Goal: Complete application form

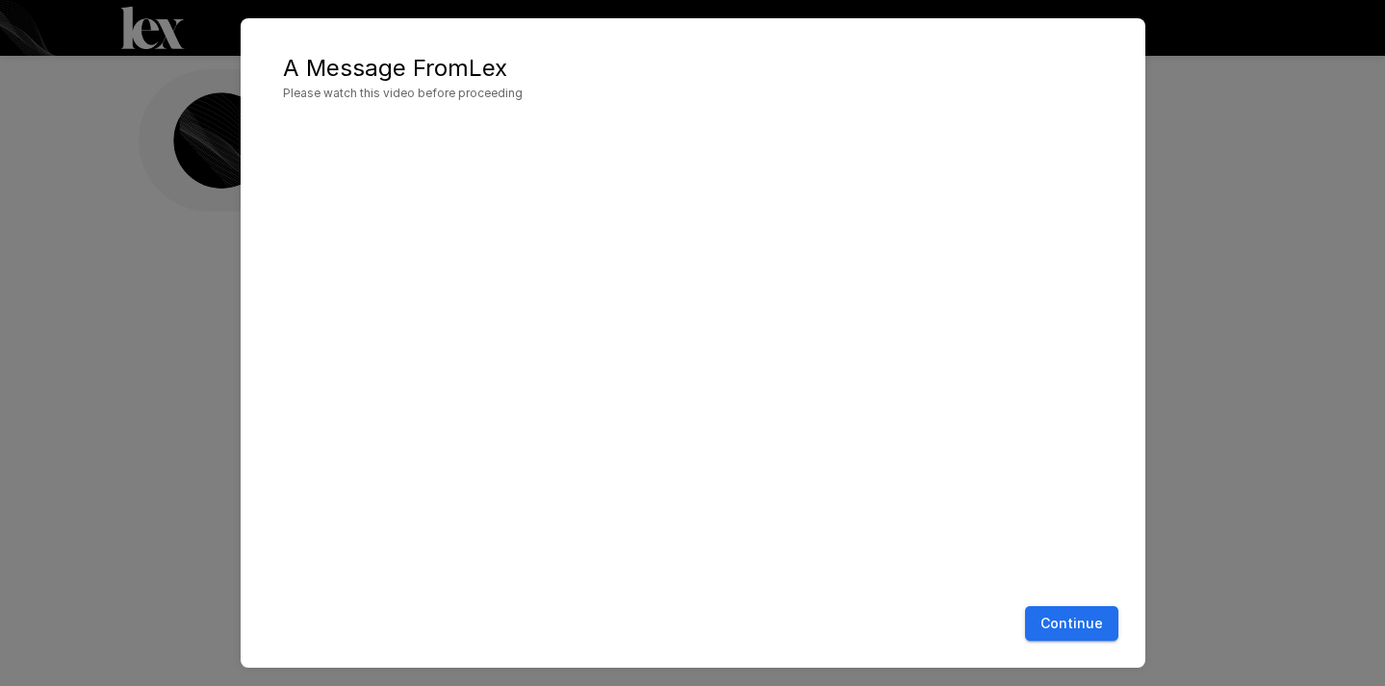
click at [1080, 624] on button "Continue" at bounding box center [1071, 625] width 93 height 36
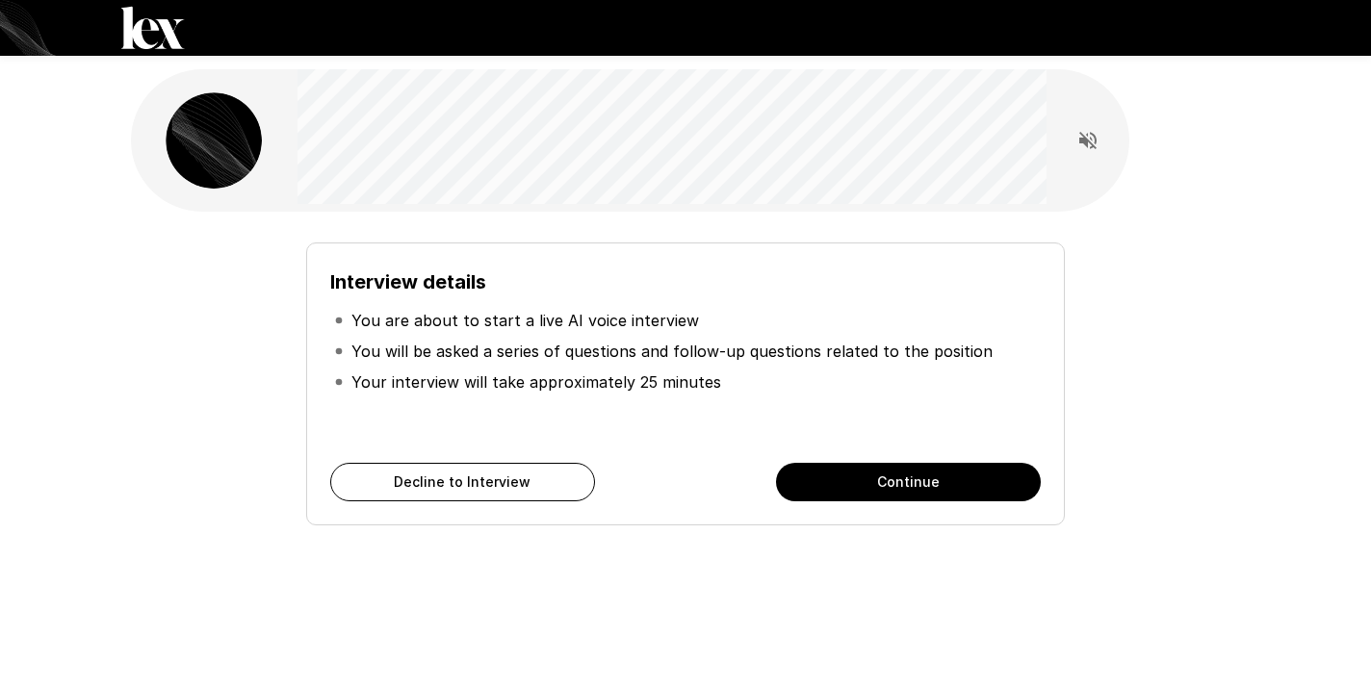
click at [943, 475] on button "Continue" at bounding box center [908, 482] width 265 height 39
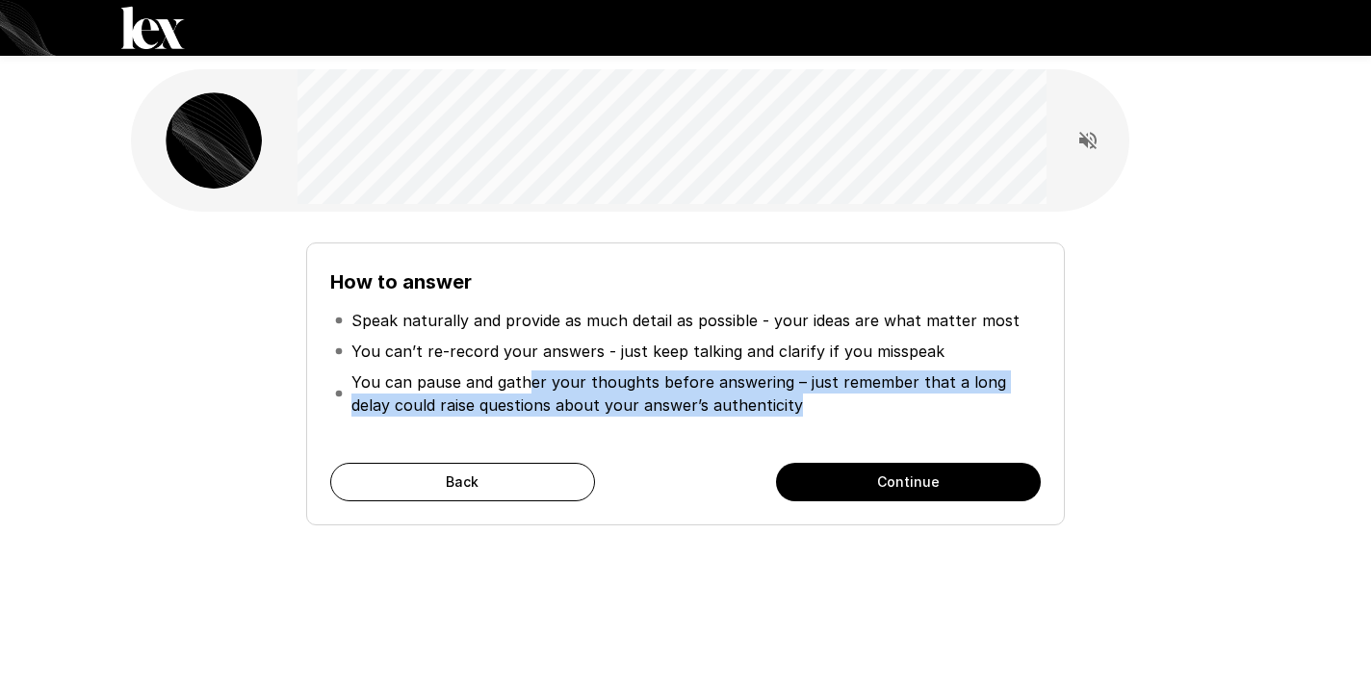
drag, startPoint x: 525, startPoint y: 384, endPoint x: 775, endPoint y: 405, distance: 251.2
click at [775, 405] on p "You can pause and gather your thoughts before answering – just remember that a …" at bounding box center [693, 394] width 685 height 46
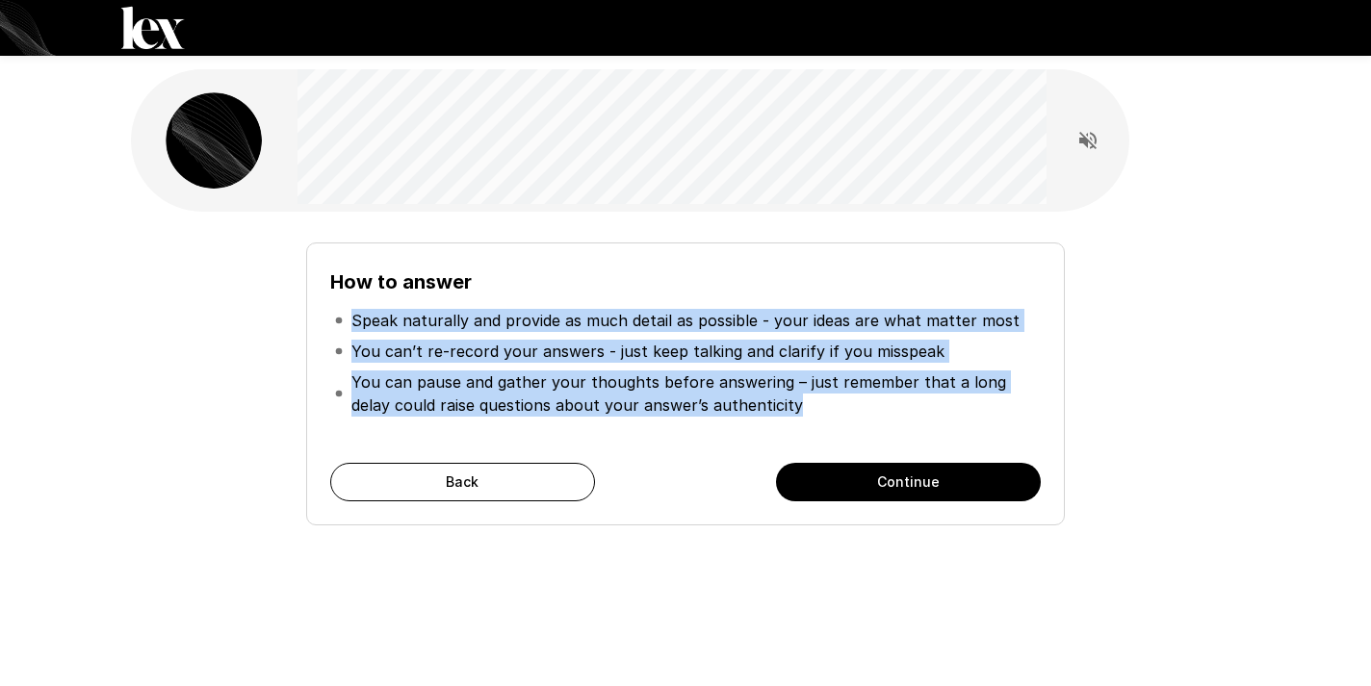
drag, startPoint x: 775, startPoint y: 408, endPoint x: 350, endPoint y: 306, distance: 436.7
click at [350, 306] on ul "Speak naturally and provide as much detail as possible - your ideas are what ma…" at bounding box center [685, 362] width 710 height 131
click at [721, 338] on li "You can’t re-record your answers - just keep talking and clarify if you misspeak" at bounding box center [685, 351] width 710 height 31
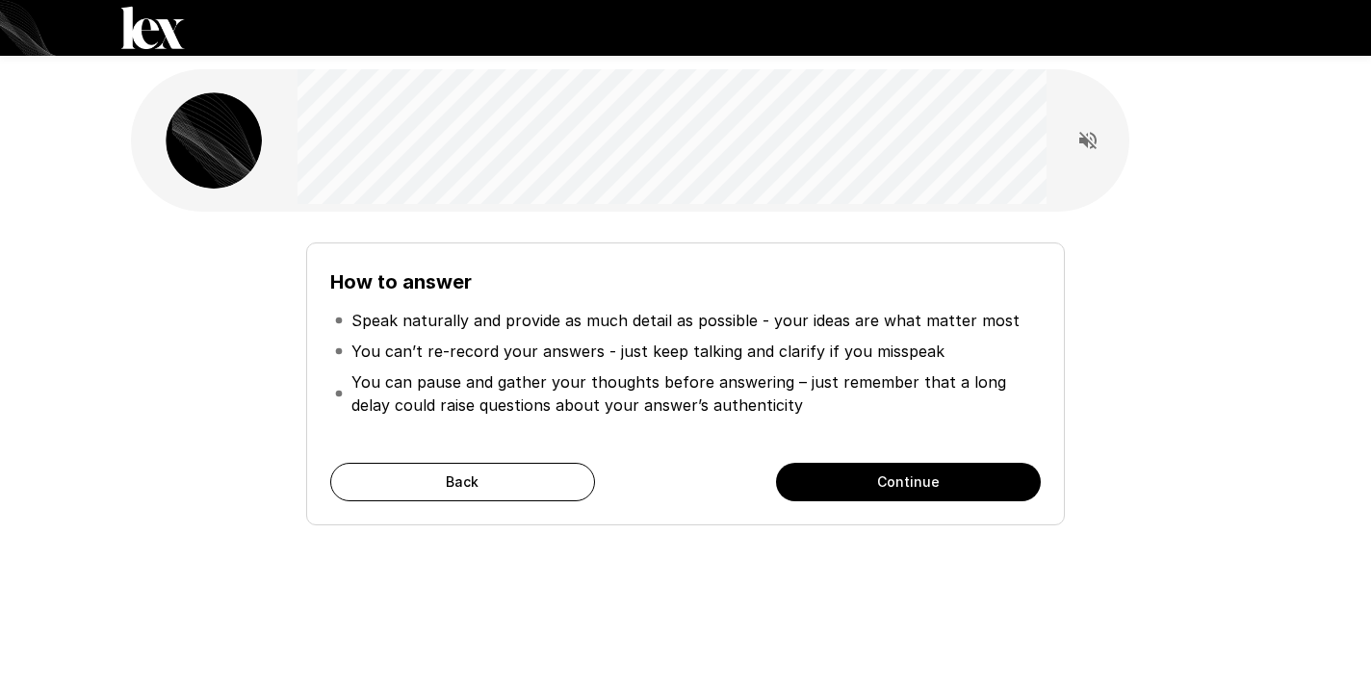
click at [844, 486] on button "Continue" at bounding box center [908, 482] width 265 height 39
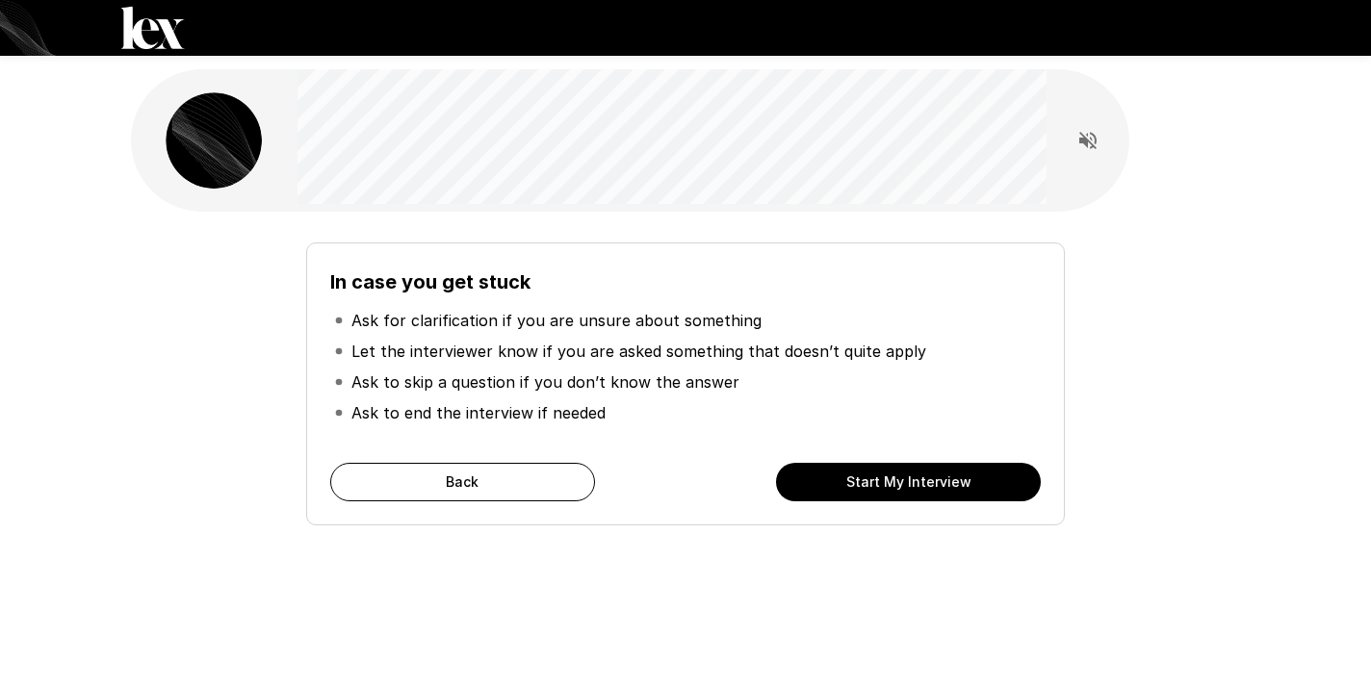
click at [909, 478] on button "Start My Interview" at bounding box center [908, 482] width 265 height 39
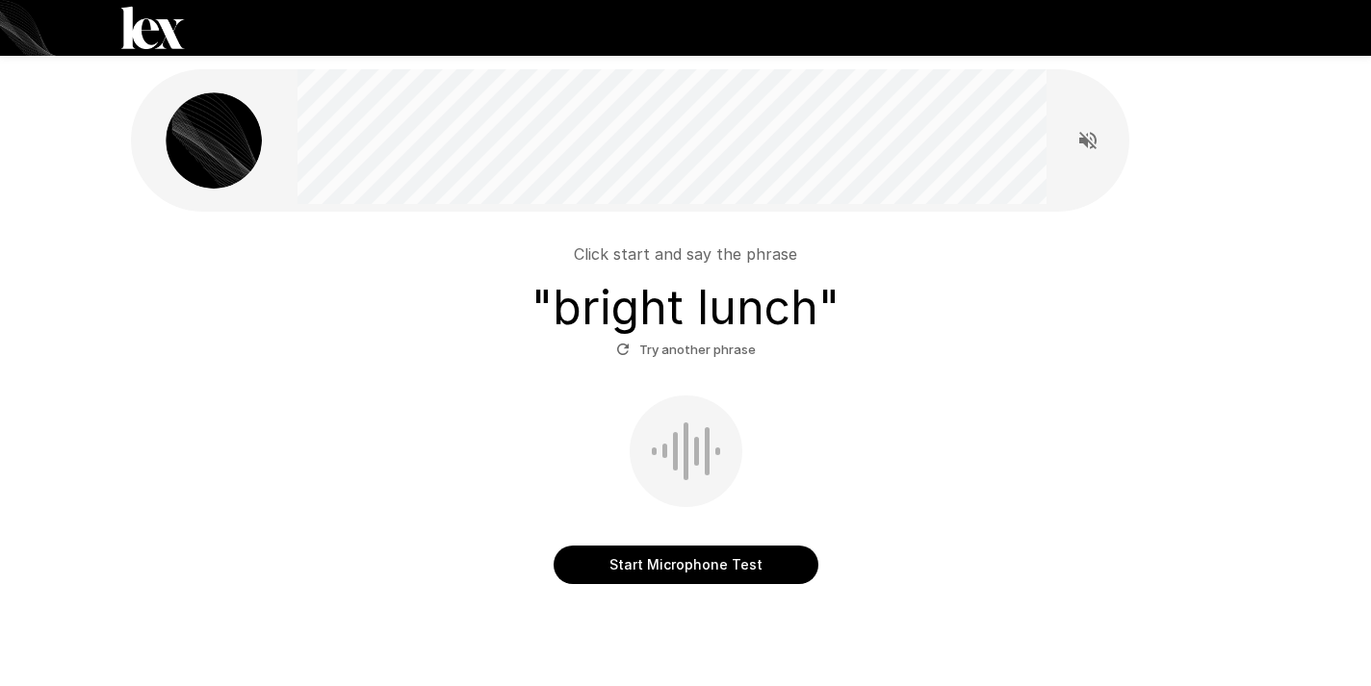
click at [667, 566] on button "Start Microphone Test" at bounding box center [686, 565] width 265 height 39
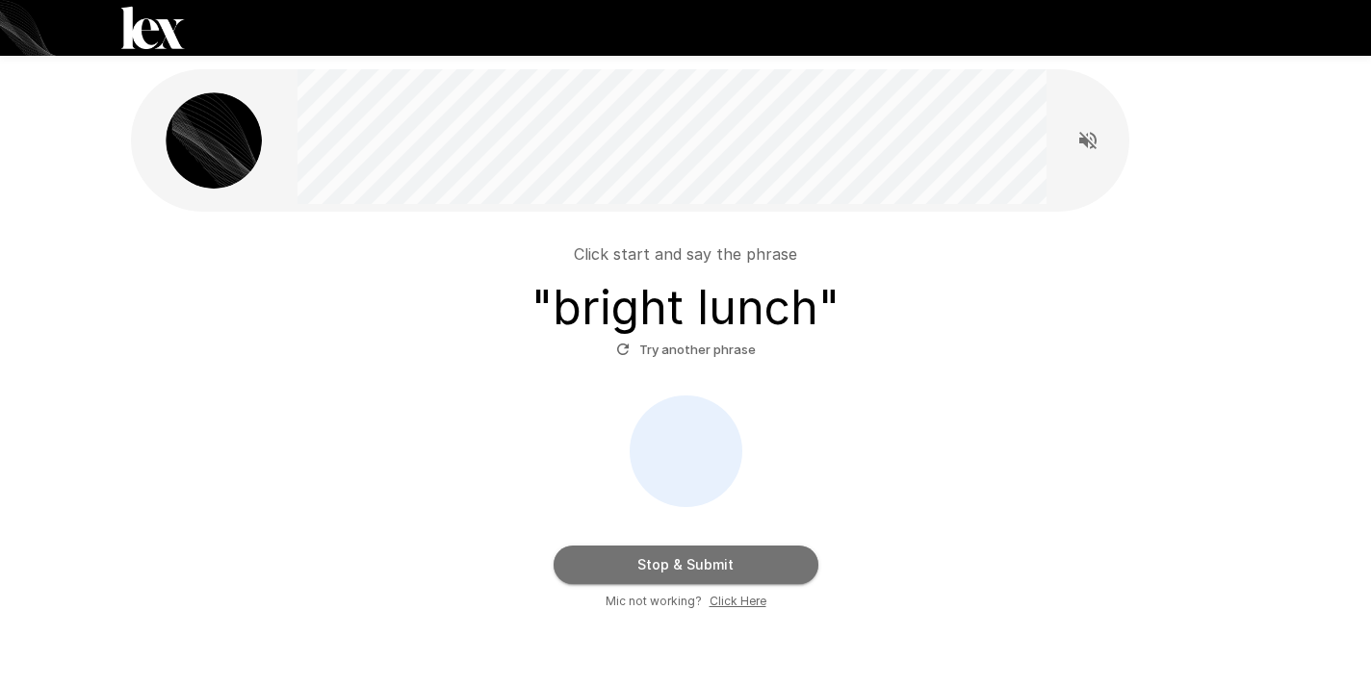
click at [694, 563] on button "Stop & Submit" at bounding box center [686, 565] width 265 height 39
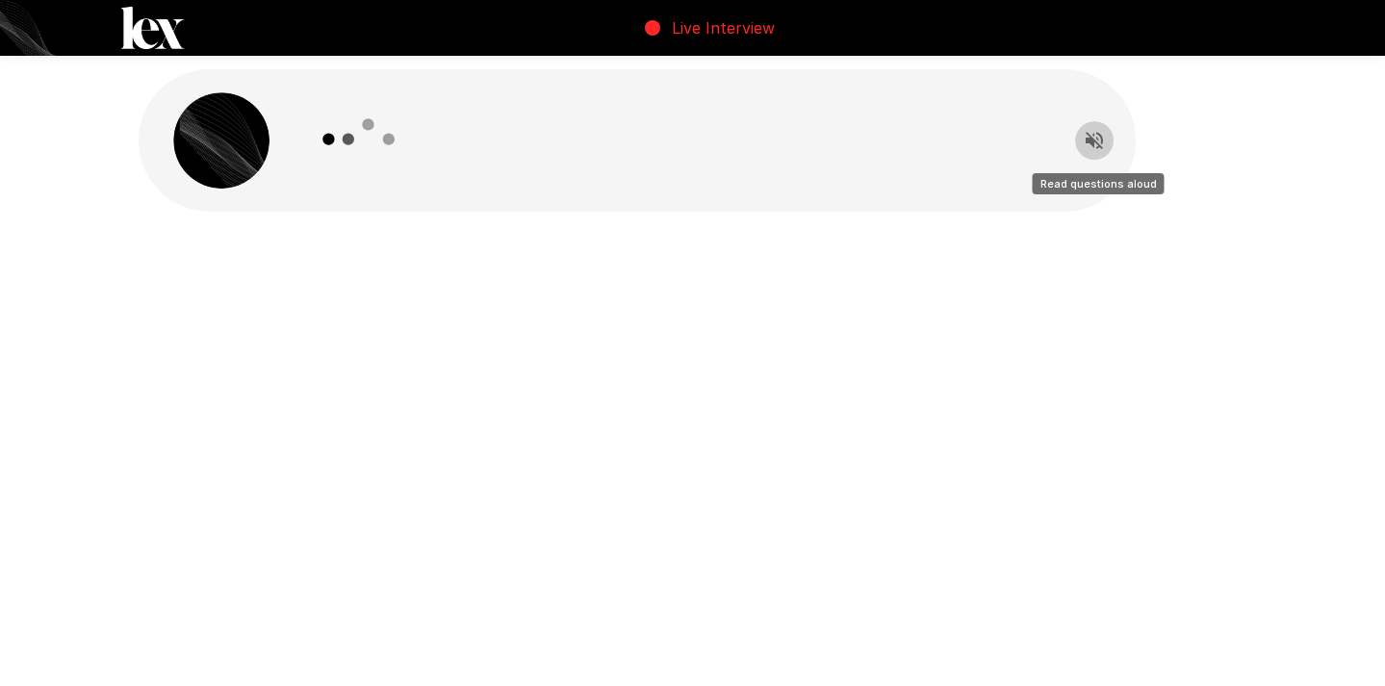
click at [1095, 134] on icon "Read questions aloud" at bounding box center [1094, 140] width 17 height 17
click at [1104, 142] on icon "Stop reading questions aloud" at bounding box center [1094, 140] width 23 height 23
click at [593, 182] on div at bounding box center [678, 140] width 749 height 142
click at [241, 164] on img at bounding box center [221, 140] width 96 height 96
click at [1098, 134] on icon "Read questions aloud" at bounding box center [1094, 140] width 17 height 17
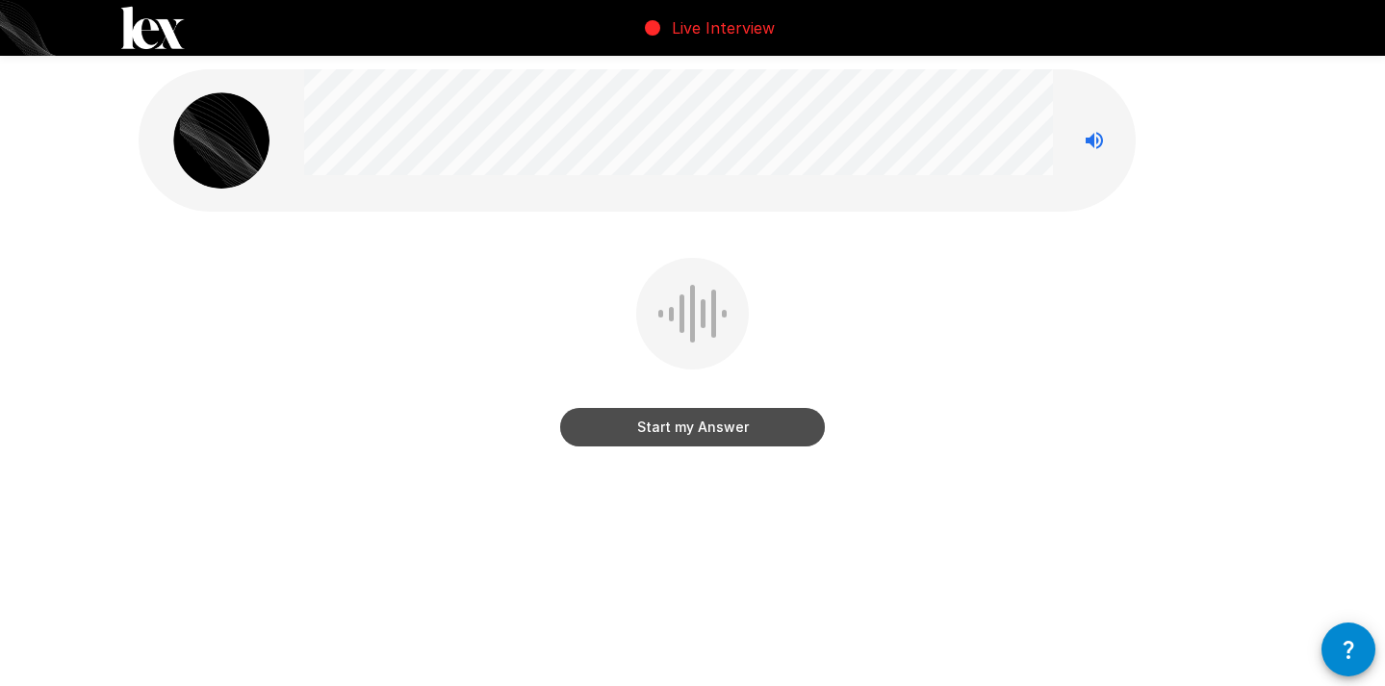
click at [762, 429] on button "Start my Answer" at bounding box center [692, 427] width 265 height 39
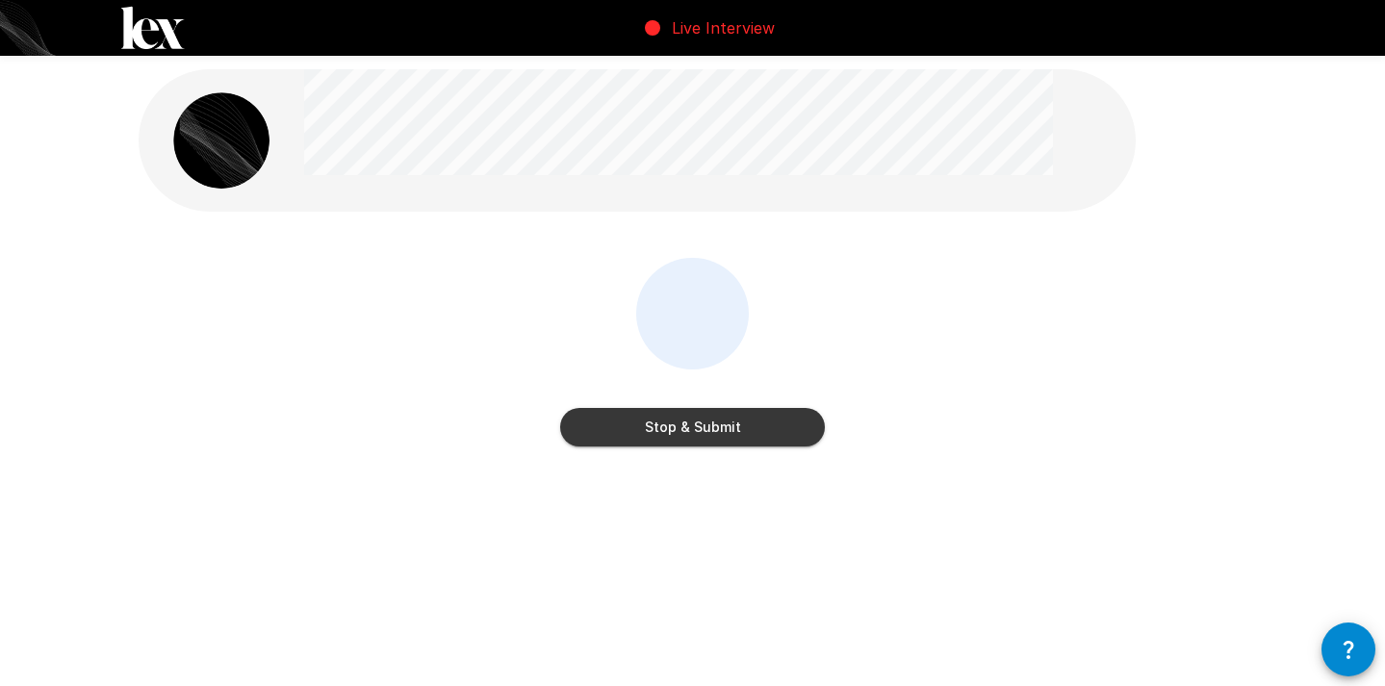
click at [762, 429] on button "Stop & Submit" at bounding box center [692, 427] width 265 height 39
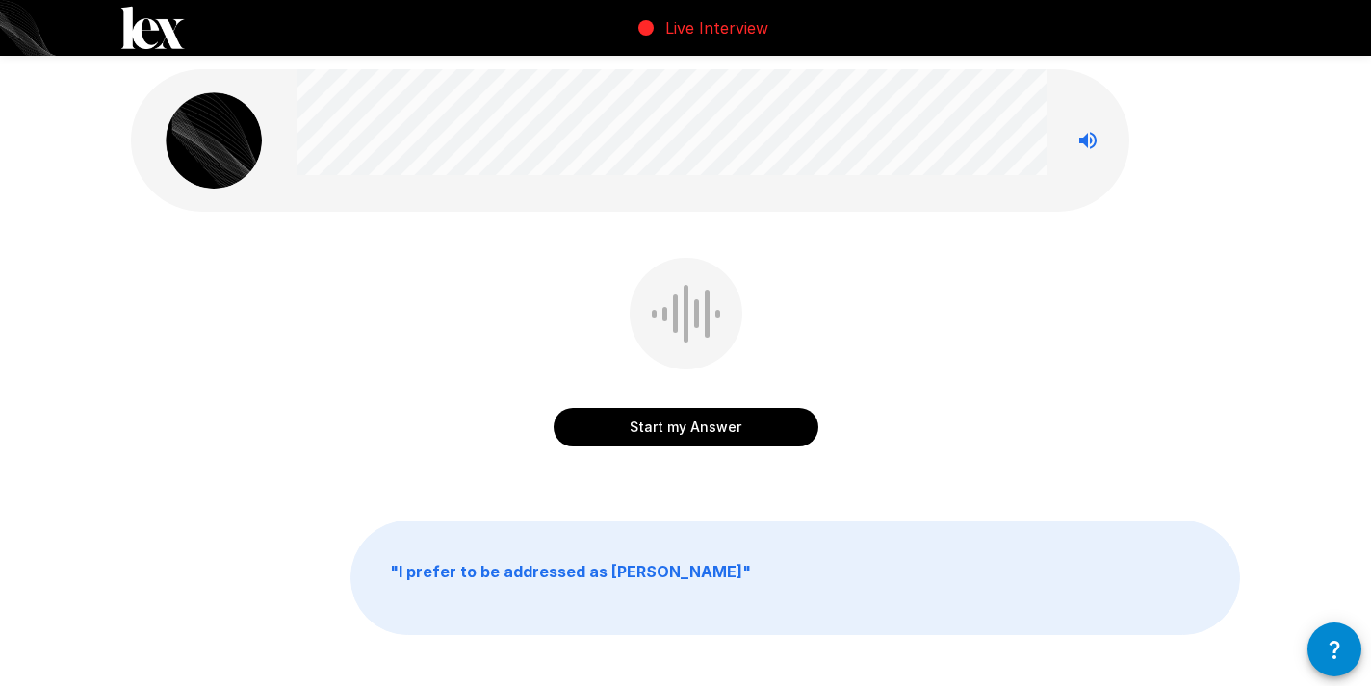
click at [1092, 143] on icon "Stop reading questions aloud" at bounding box center [1087, 140] width 23 height 23
click at [728, 424] on button "Start my Answer" at bounding box center [686, 427] width 265 height 39
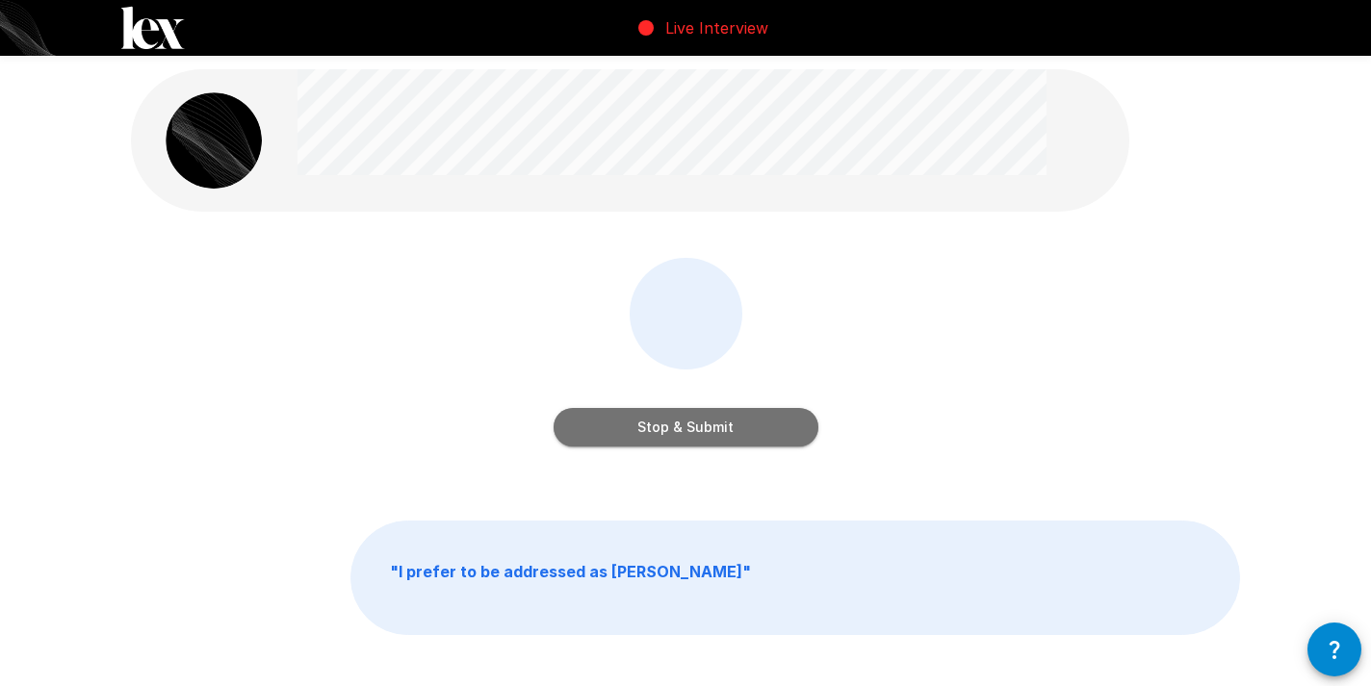
click at [728, 424] on button "Stop & Submit" at bounding box center [686, 427] width 265 height 39
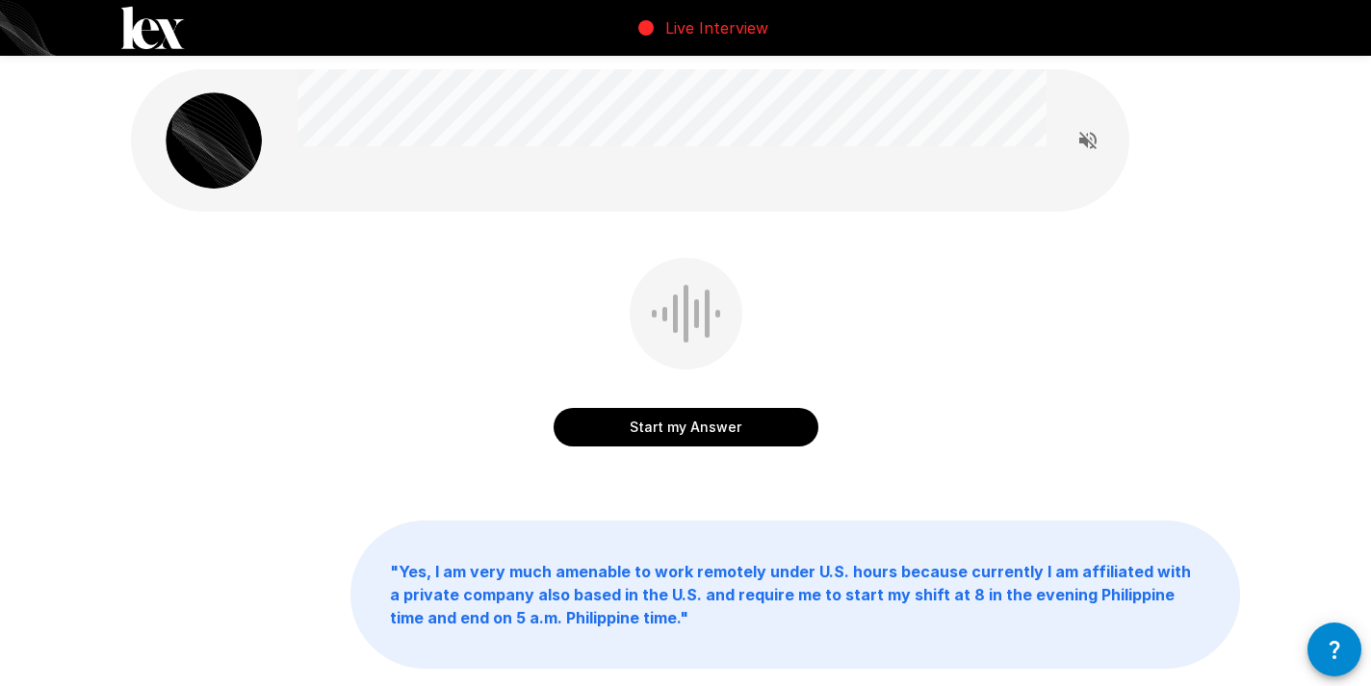
click at [734, 429] on button "Start my Answer" at bounding box center [686, 427] width 265 height 39
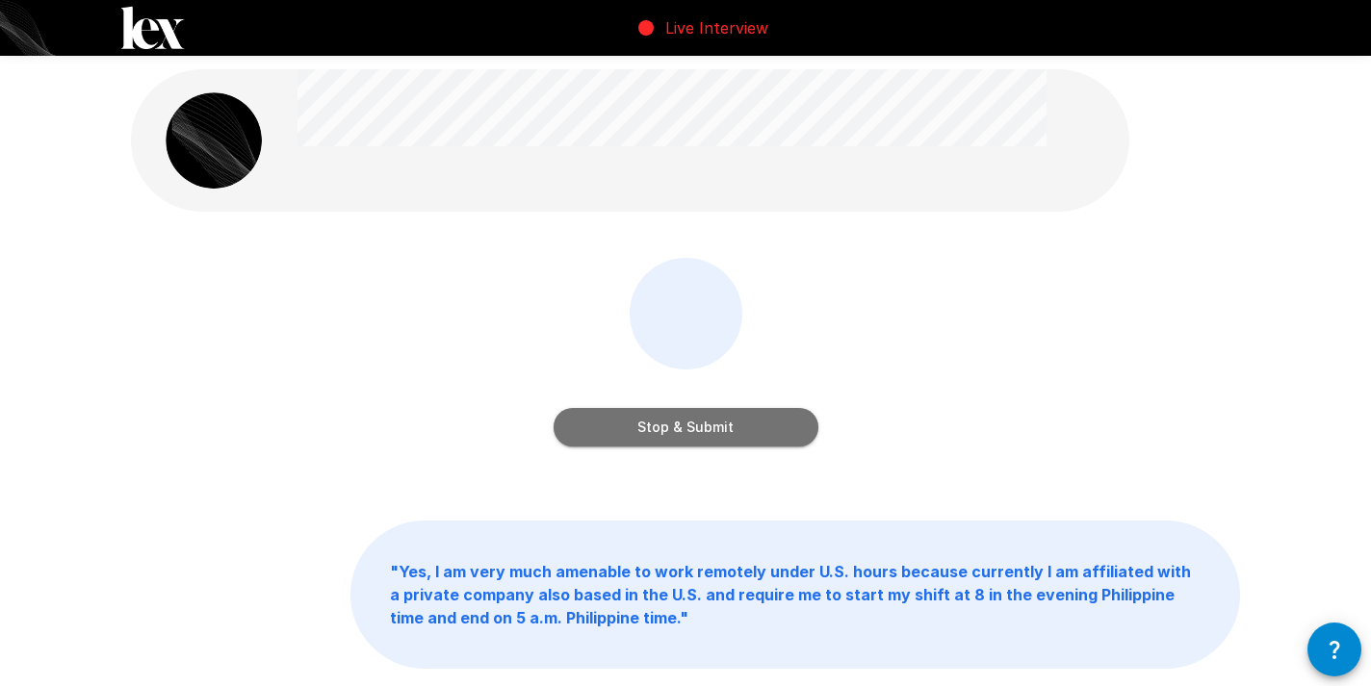
click at [734, 429] on button "Stop & Submit" at bounding box center [686, 427] width 265 height 39
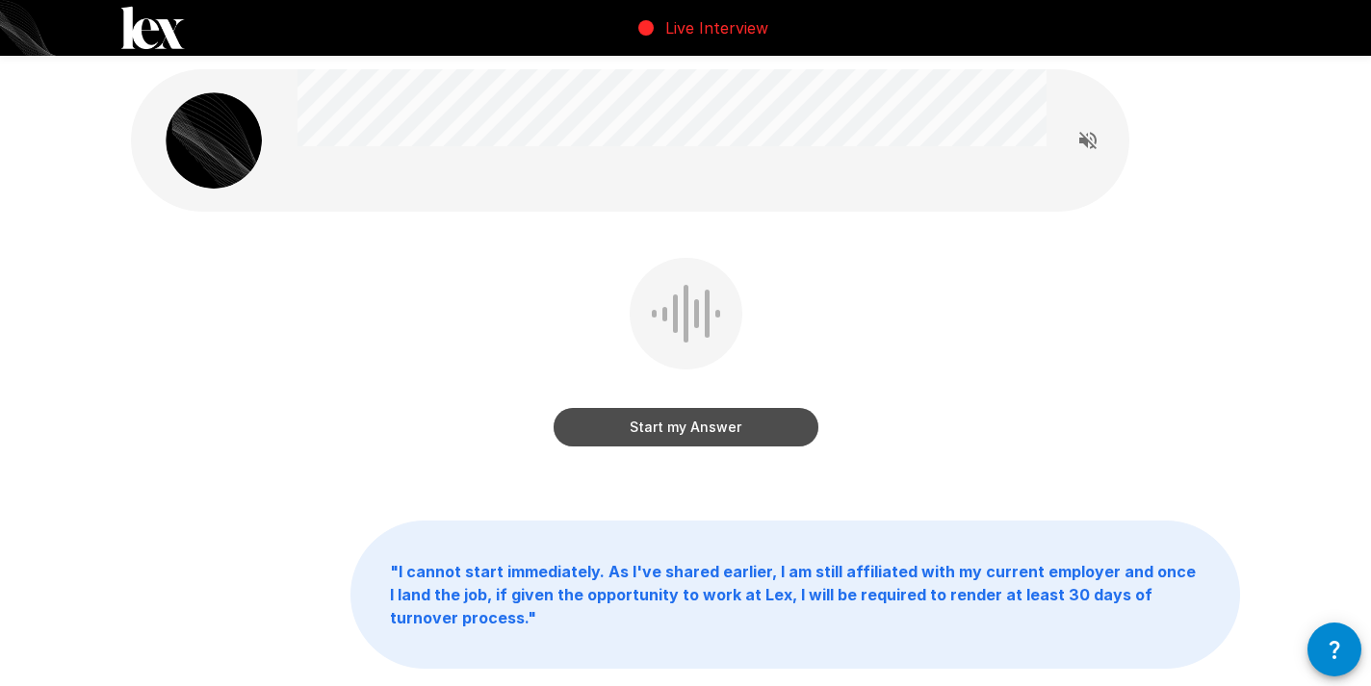
click at [735, 438] on button "Start my Answer" at bounding box center [686, 427] width 265 height 39
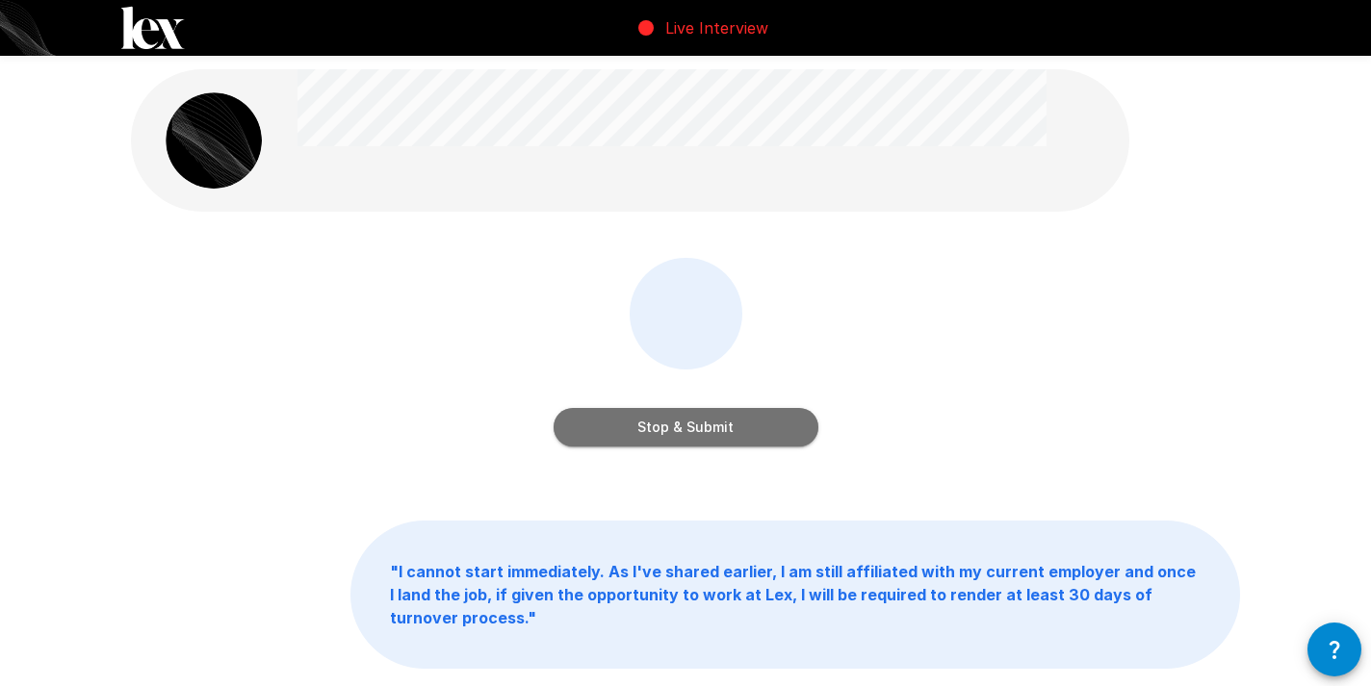
click at [712, 428] on button "Stop & Submit" at bounding box center [686, 427] width 265 height 39
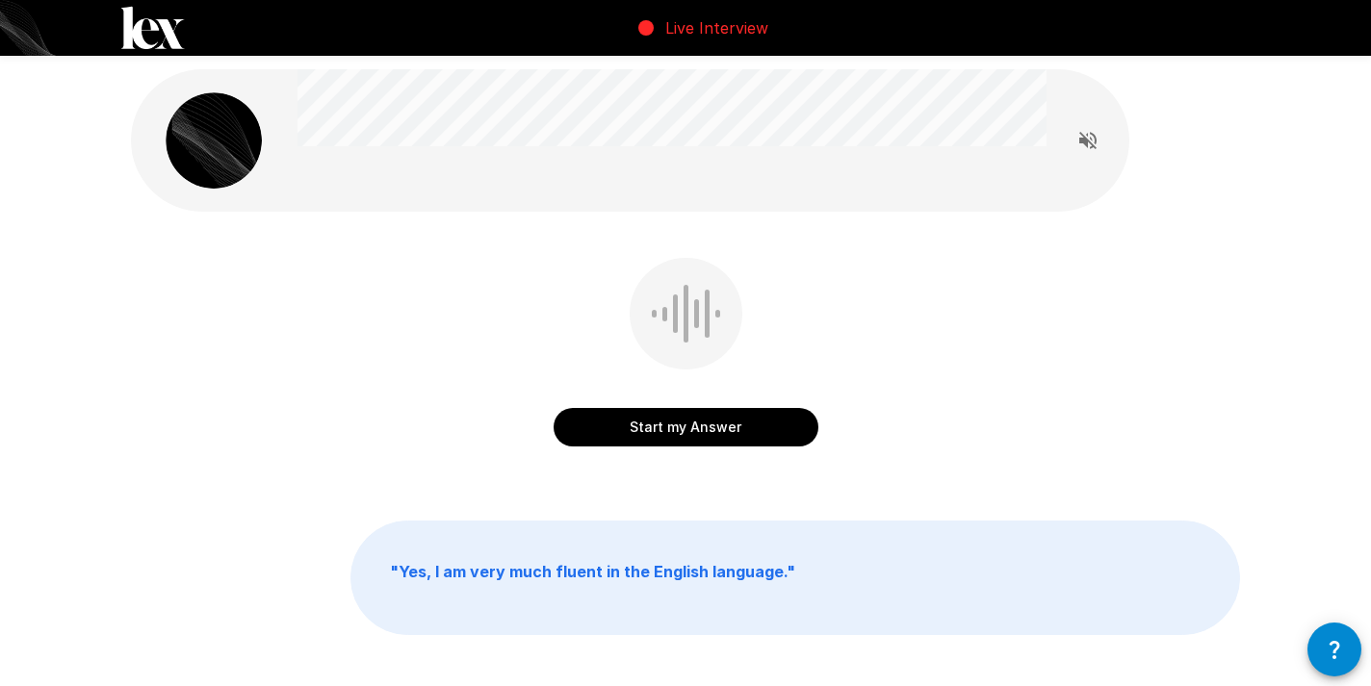
click at [765, 428] on button "Start my Answer" at bounding box center [686, 427] width 265 height 39
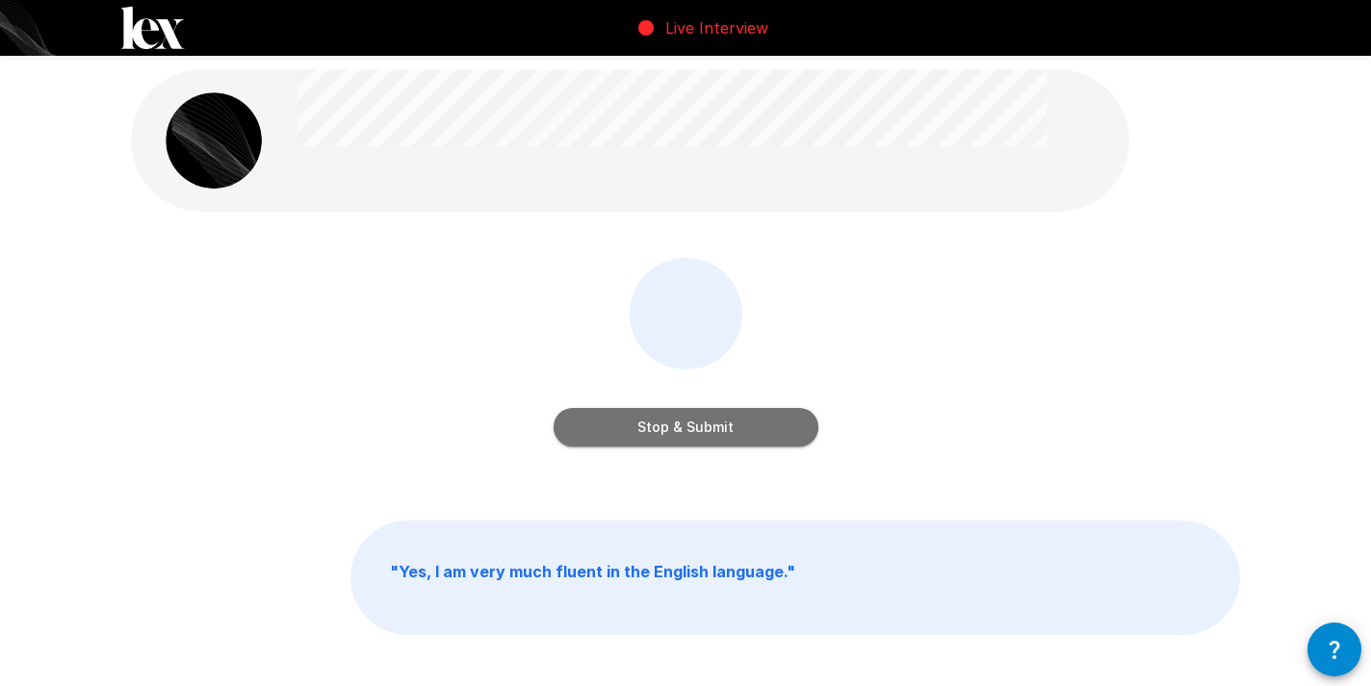
click at [765, 428] on button "Stop & Submit" at bounding box center [686, 427] width 265 height 39
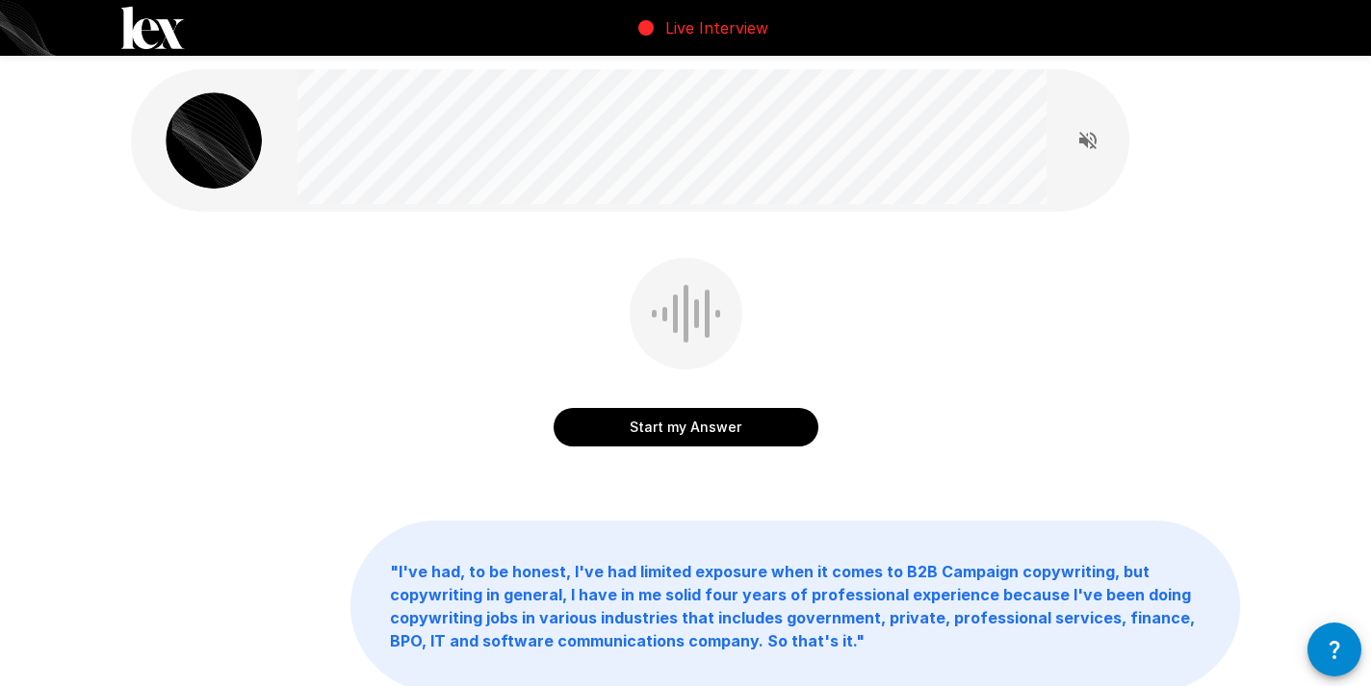
click at [682, 422] on button "Start my Answer" at bounding box center [686, 427] width 265 height 39
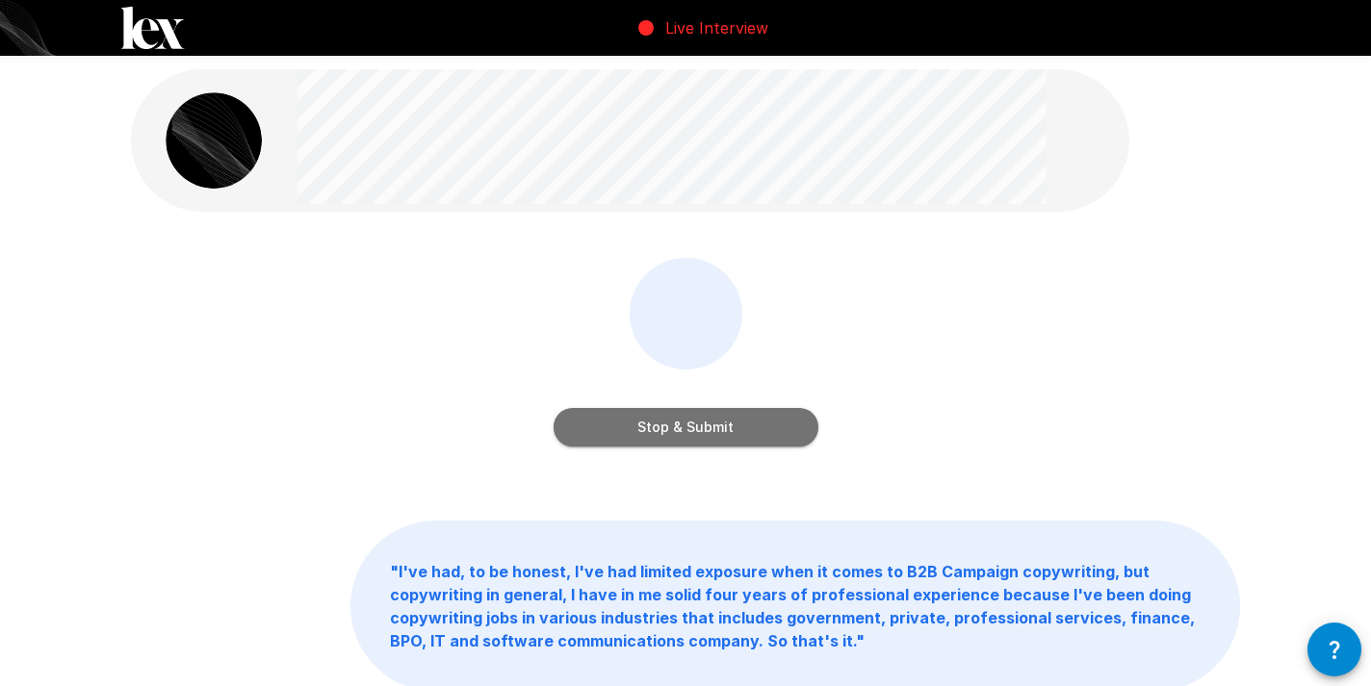
click at [683, 423] on button "Stop & Submit" at bounding box center [686, 427] width 265 height 39
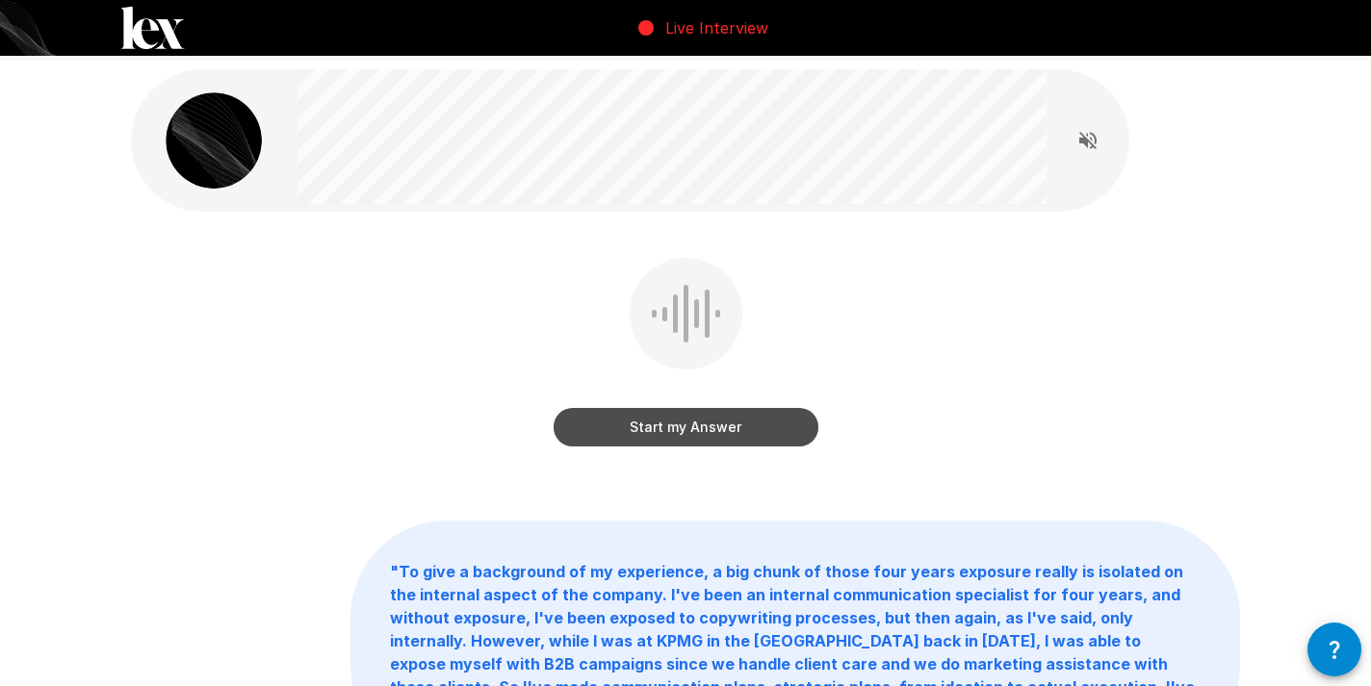
click at [671, 426] on button "Start my Answer" at bounding box center [686, 427] width 265 height 39
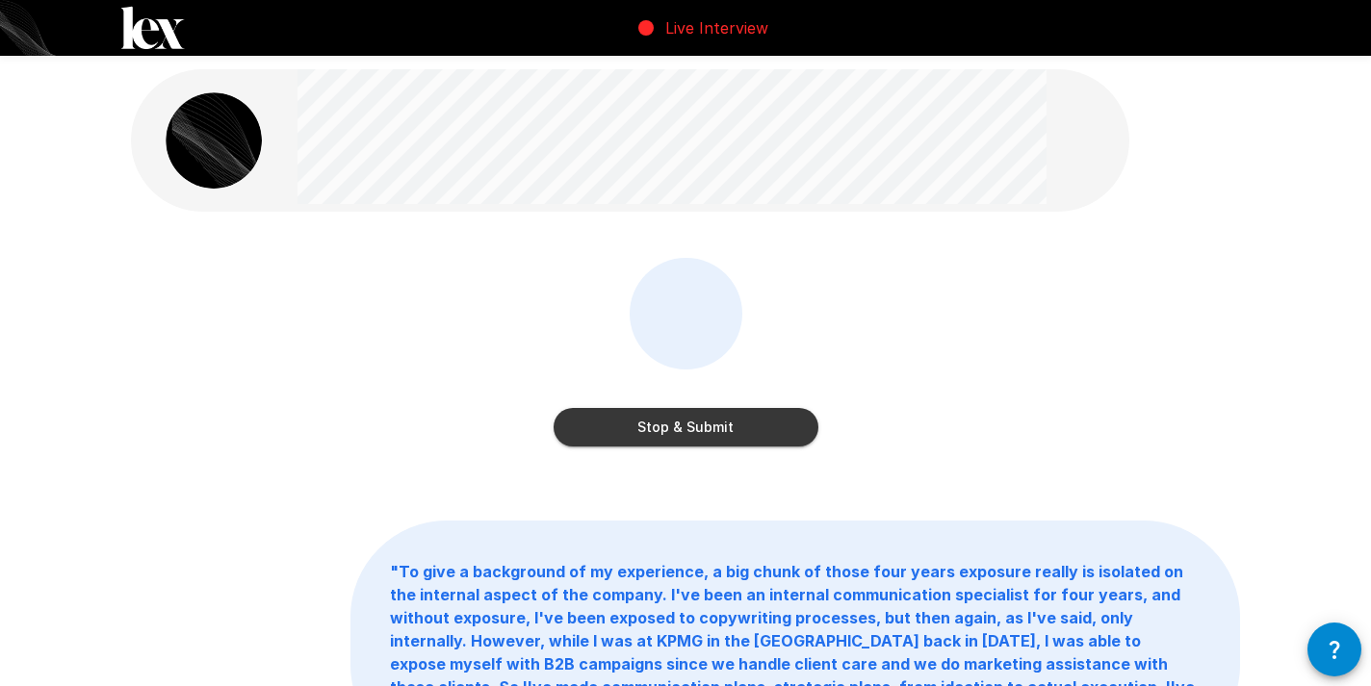
click at [671, 426] on button "Stop & Submit" at bounding box center [686, 427] width 265 height 39
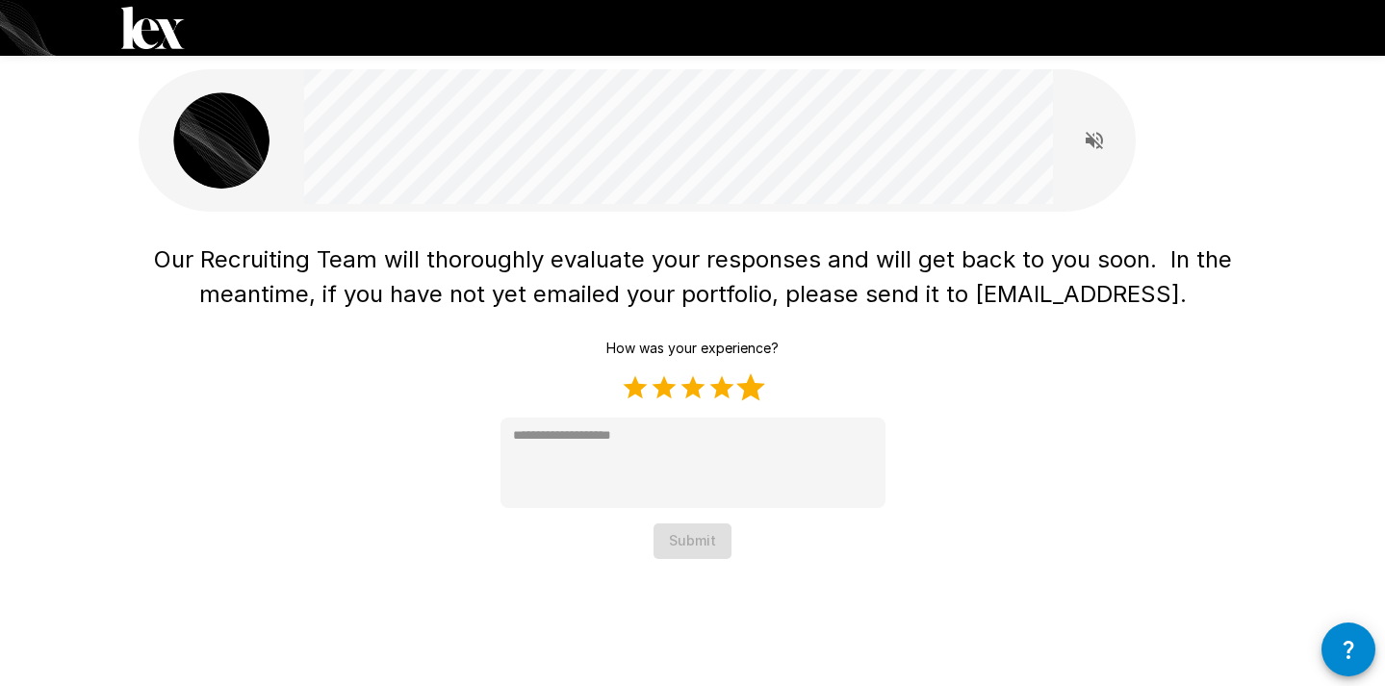
click at [754, 381] on label "5 Stars" at bounding box center [750, 388] width 29 height 29
type textarea "*"
click at [703, 542] on button "Submit" at bounding box center [693, 542] width 78 height 36
